Goal: Task Accomplishment & Management: Use online tool/utility

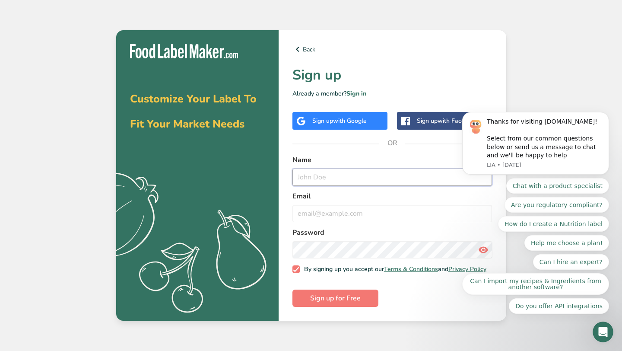
click at [332, 176] on input "text" at bounding box center [393, 177] width 200 height 17
click at [352, 117] on span "with Google" at bounding box center [350, 121] width 34 height 8
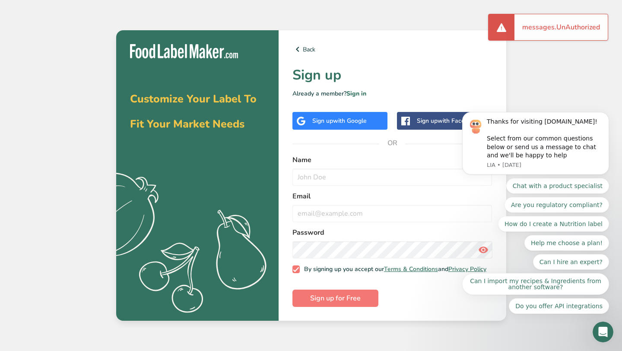
click at [333, 117] on span "with Google" at bounding box center [350, 121] width 34 height 8
click at [362, 117] on span "with Google" at bounding box center [350, 121] width 34 height 8
click at [319, 172] on input "text" at bounding box center [393, 177] width 200 height 17
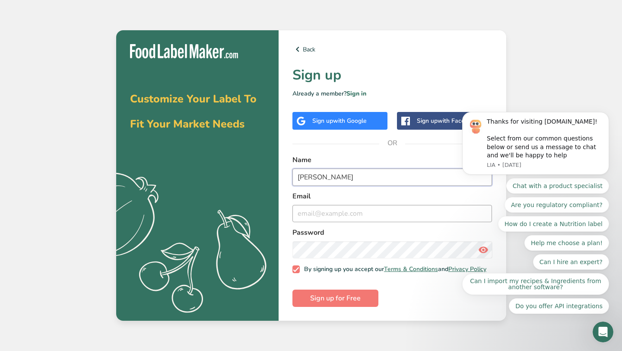
type input "Patricia"
click at [331, 210] on input "email" at bounding box center [393, 213] width 200 height 17
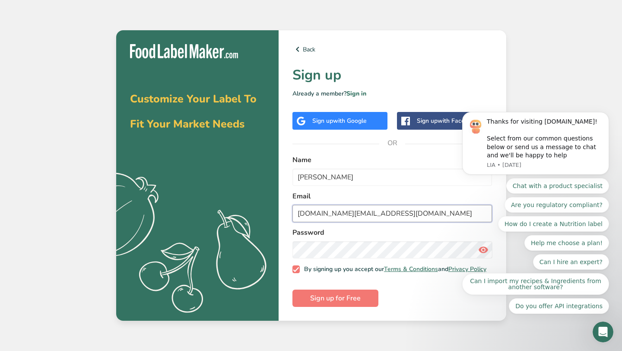
type input "glowkombucha.id@gmail.com"
click at [302, 43] on icon at bounding box center [298, 49] width 10 height 16
click at [308, 44] on link "Back" at bounding box center [393, 49] width 200 height 10
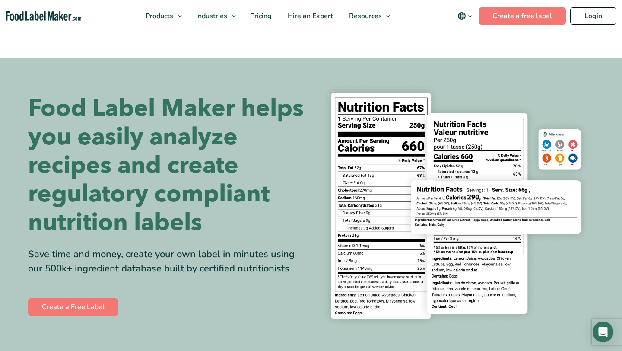
click at [0, 0] on div "Buy Now & Save" at bounding box center [0, 0] width 0 height 0
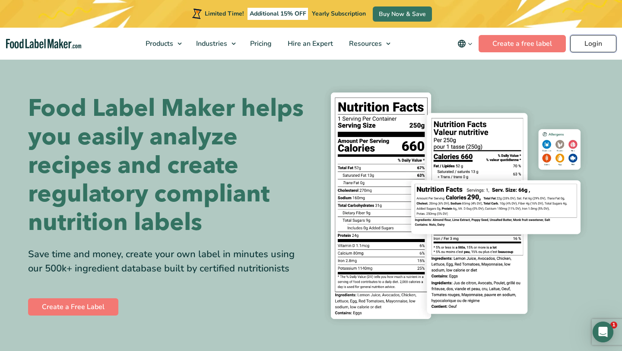
click at [599, 45] on link "Login" at bounding box center [593, 43] width 46 height 17
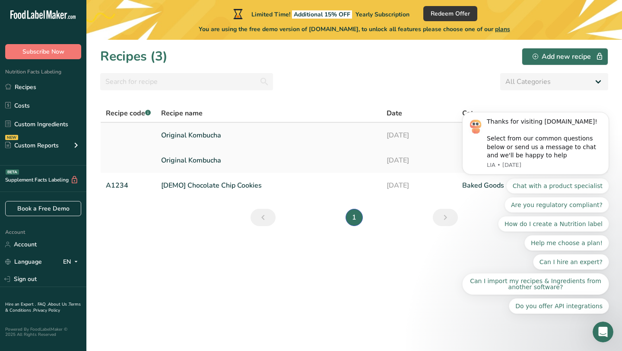
click at [191, 134] on link "Original Kombucha" at bounding box center [268, 135] width 215 height 18
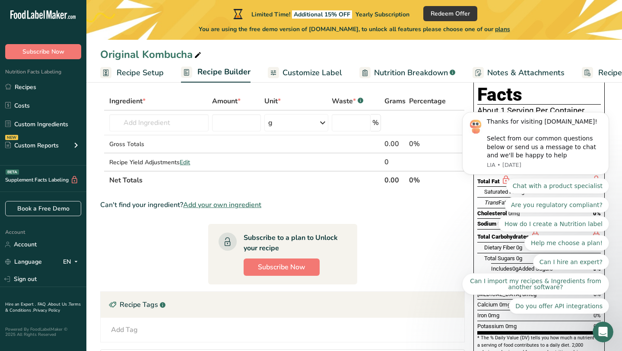
scroll to position [27, 0]
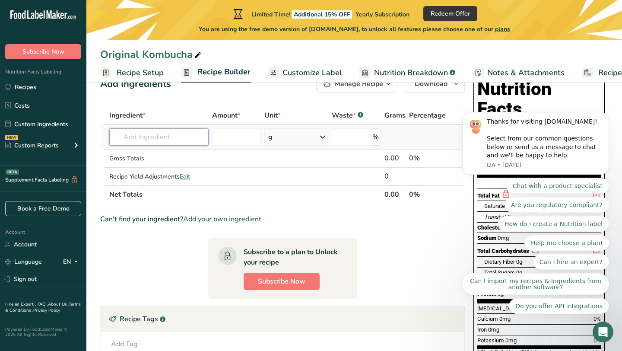
click at [163, 138] on input "text" at bounding box center [158, 136] width 99 height 17
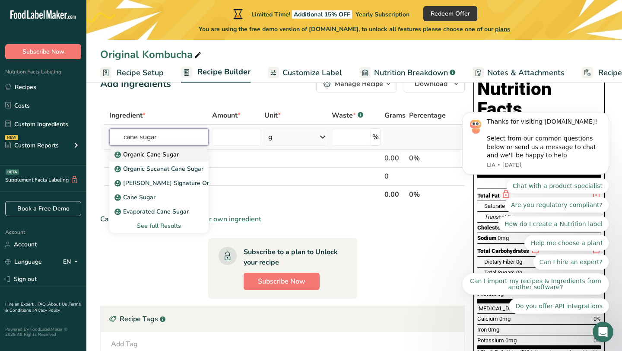
type input "cane sugar"
click at [179, 154] on div "Organic Cane Sugar" at bounding box center [152, 154] width 72 height 9
type input "Organic Cane Sugar"
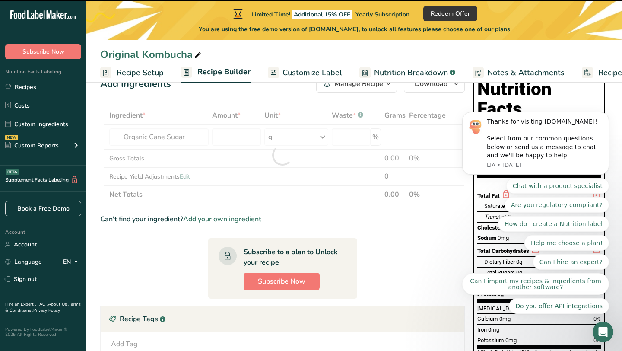
type input "0"
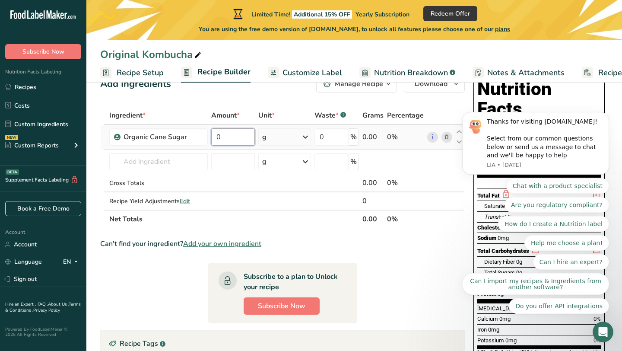
click at [229, 139] on input "0" at bounding box center [233, 136] width 44 height 17
type input "7"
type input "7.78"
click at [428, 254] on section "Ingredient * Amount * Unit * Waste * .a-a{fill:#347362;}.b-a{fill:#fff;} Grams …" at bounding box center [282, 282] width 365 height 352
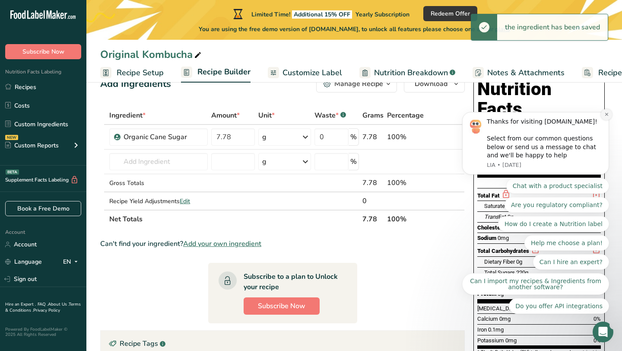
click at [606, 115] on icon "Dismiss notification" at bounding box center [606, 114] width 3 height 3
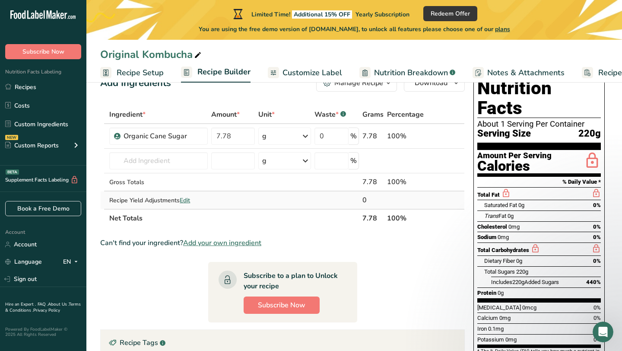
scroll to position [0, 0]
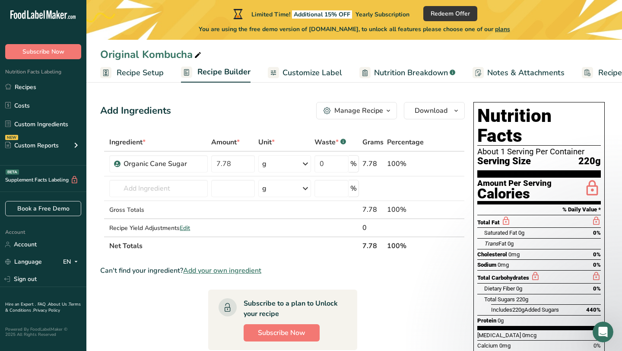
click at [145, 75] on span "Recipe Setup" at bounding box center [140, 73] width 47 height 12
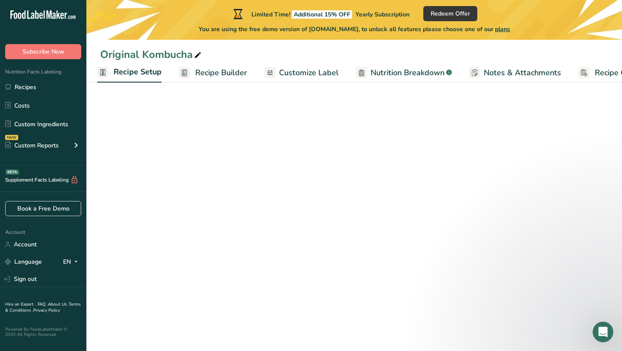
select select "17"
select select "22"
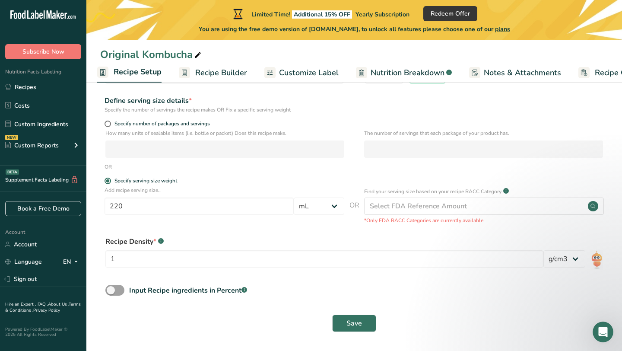
scroll to position [101, 0]
click at [164, 240] on div "Recipe Density * .a-a{fill:#347362;}.b-a{fill:#fff;}" at bounding box center [354, 241] width 498 height 10
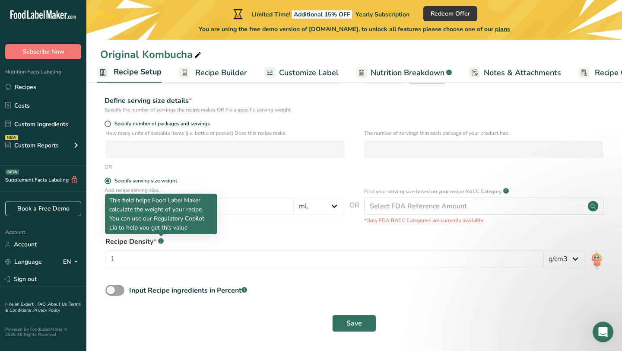
click at [161, 240] on icon at bounding box center [161, 241] width 0 height 2
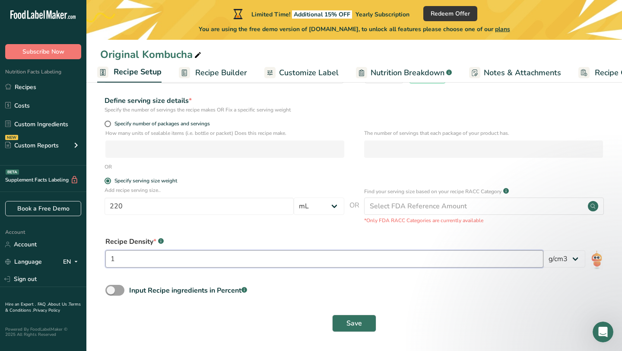
drag, startPoint x: 135, startPoint y: 259, endPoint x: 96, endPoint y: 259, distance: 39.8
click at [96, 259] on section "Recipe name * Original Kombucha Recipe code .a-a{fill:#347362;}.b-a{fill:#fff;}…" at bounding box center [354, 167] width 536 height 367
type input "220"
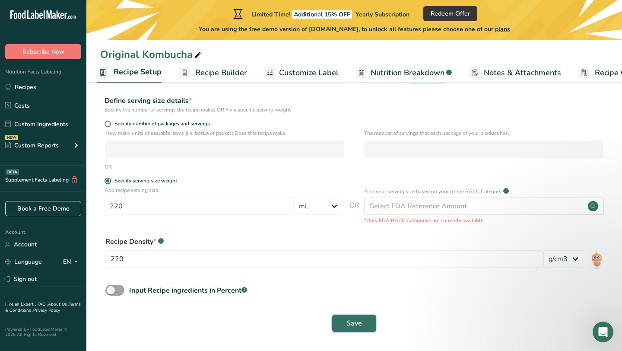
click at [354, 324] on span "Save" at bounding box center [355, 323] width 16 height 10
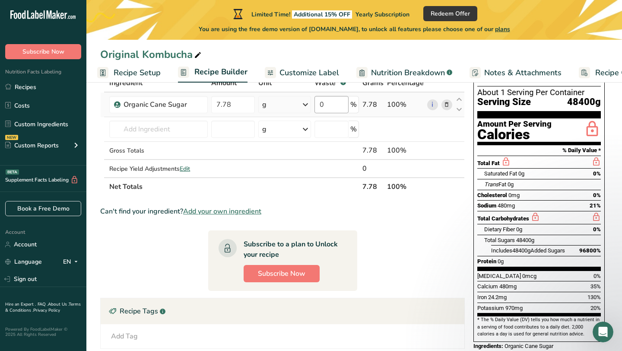
scroll to position [39, 0]
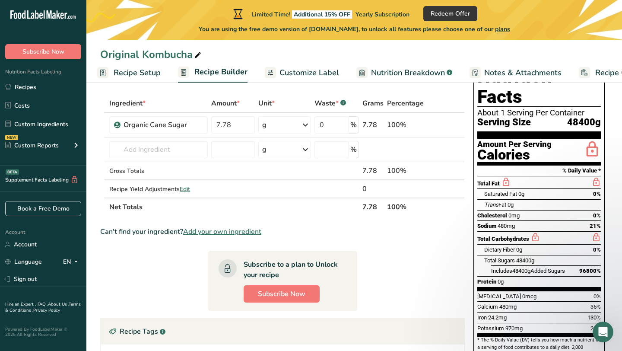
click at [146, 73] on span "Recipe Setup" at bounding box center [137, 73] width 47 height 12
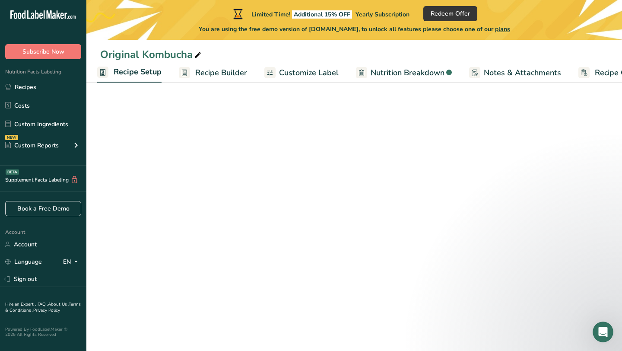
select select "17"
select select "22"
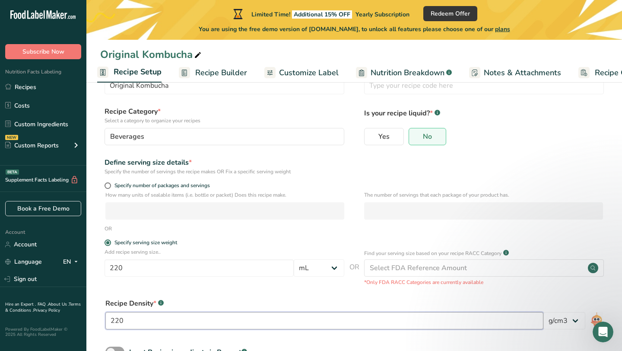
drag, startPoint x: 131, startPoint y: 319, endPoint x: 91, endPoint y: 318, distance: 40.2
click at [91, 318] on section "Recipe name * Original Kombucha Recipe code .a-a{fill:#347362;}.b-a{fill:#fff;}…" at bounding box center [354, 229] width 536 height 367
type input "1"
click at [227, 283] on div "Add recipe serving size.. 220 Grams kg mg mcg lb oz l mL fl oz tbsp tsp cup qt …" at bounding box center [354, 267] width 508 height 38
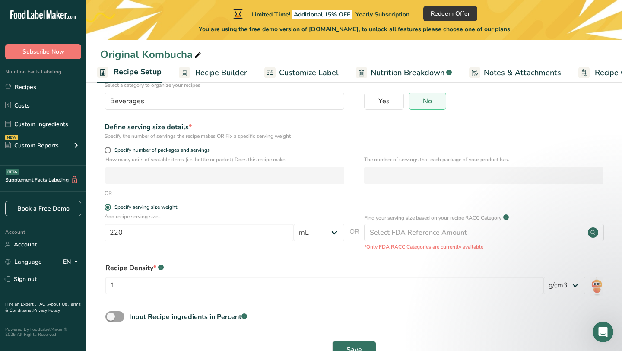
scroll to position [101, 0]
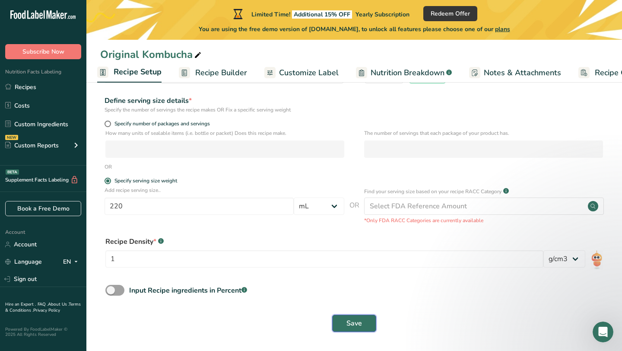
click at [361, 321] on span "Save" at bounding box center [355, 323] width 16 height 10
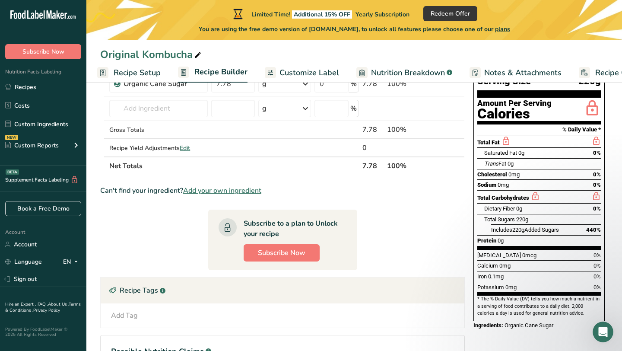
scroll to position [72, 0]
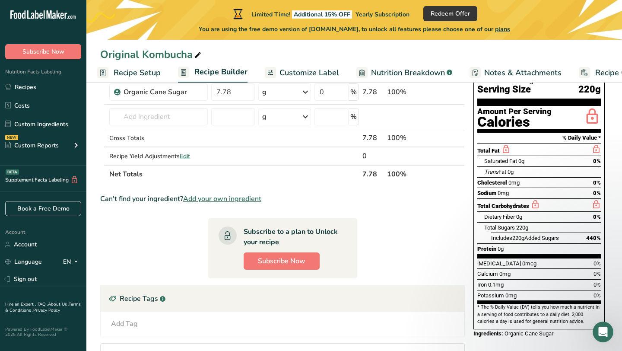
click at [289, 70] on span "Customize Label" at bounding box center [310, 73] width 60 height 12
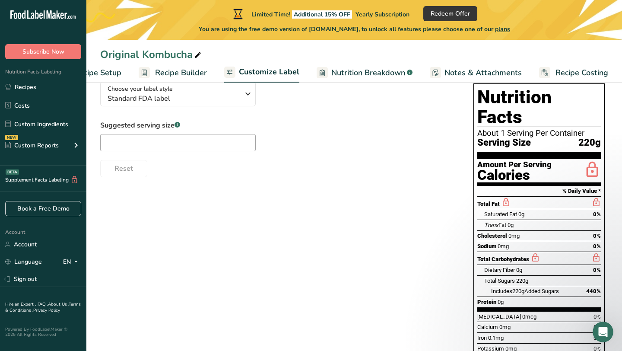
scroll to position [51, 0]
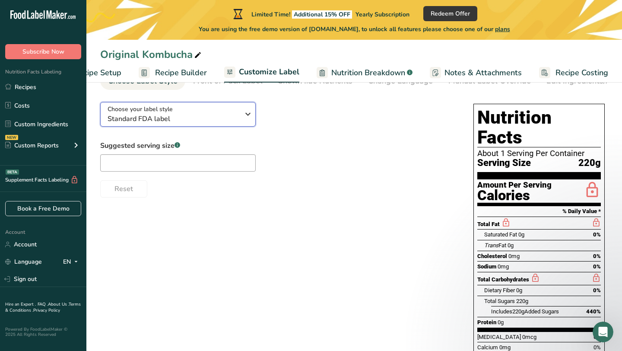
click at [214, 122] on span "Standard FDA label" at bounding box center [174, 119] width 132 height 10
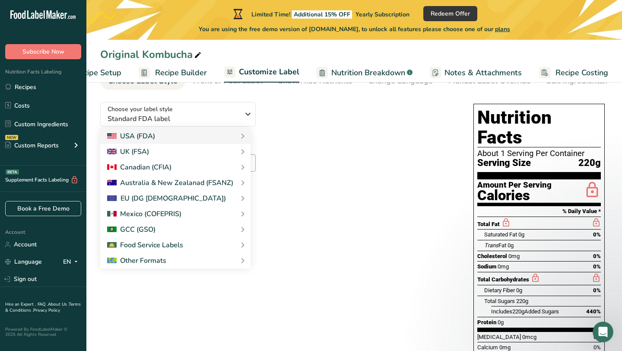
click at [328, 160] on div "Suggested serving size .a-a{fill:#347362;}.b-a{fill:#fff;} Reset" at bounding box center [278, 168] width 356 height 57
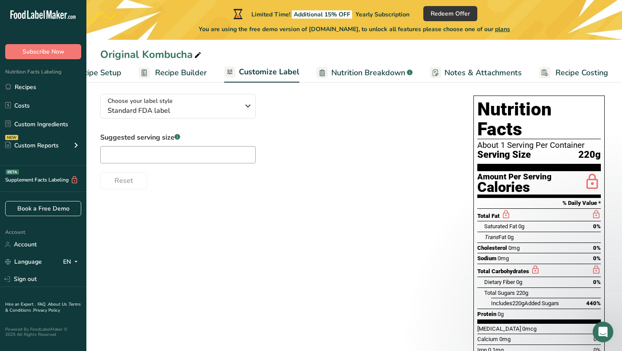
scroll to position [60, 0]
click at [168, 76] on span "Recipe Builder" at bounding box center [181, 73] width 52 height 12
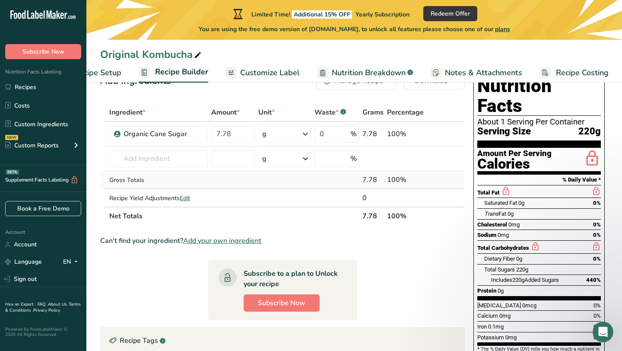
scroll to position [20, 0]
